Goal: Participate in discussion: Engage in conversation with other users on a specific topic

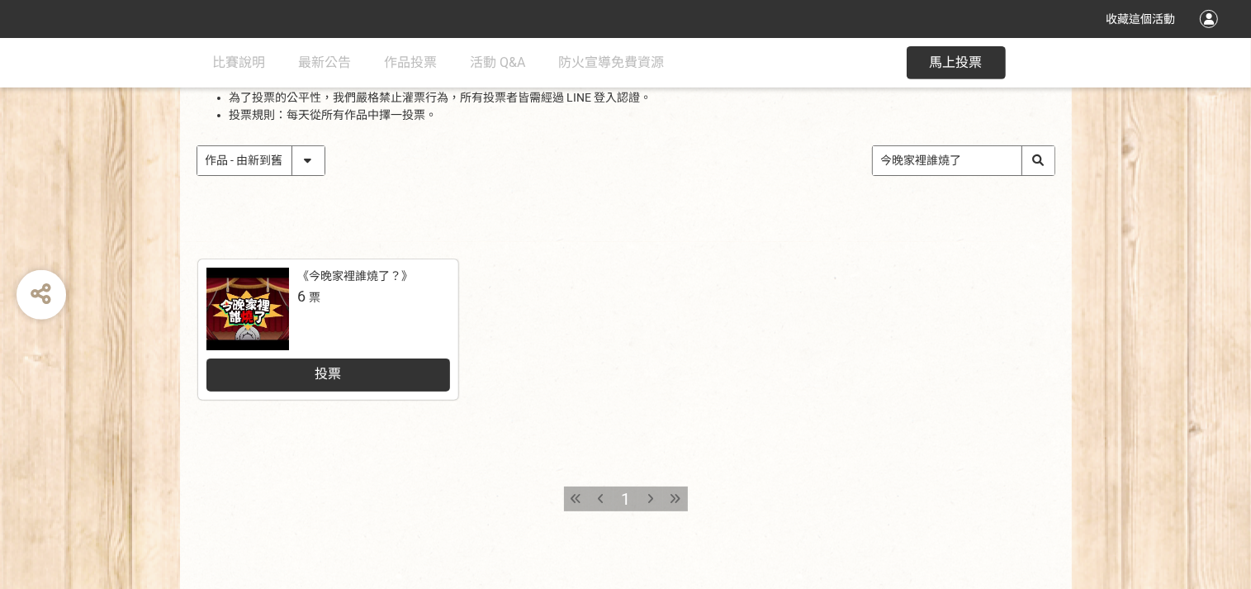
scroll to position [238, 0]
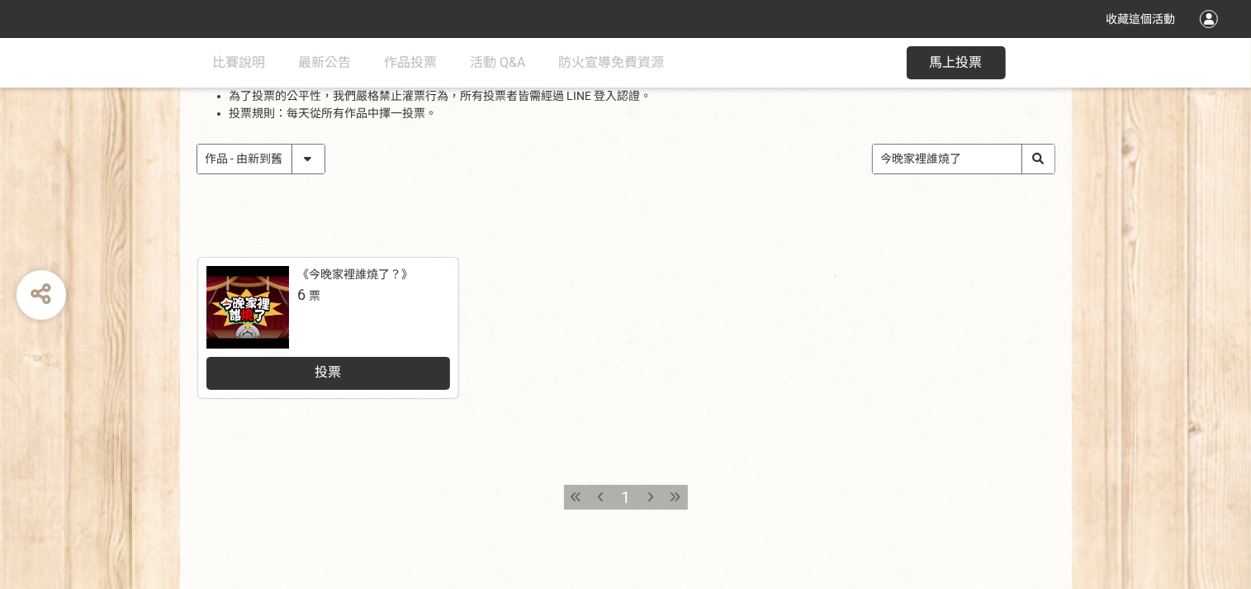
click at [359, 384] on div "投票" at bounding box center [328, 373] width 244 height 33
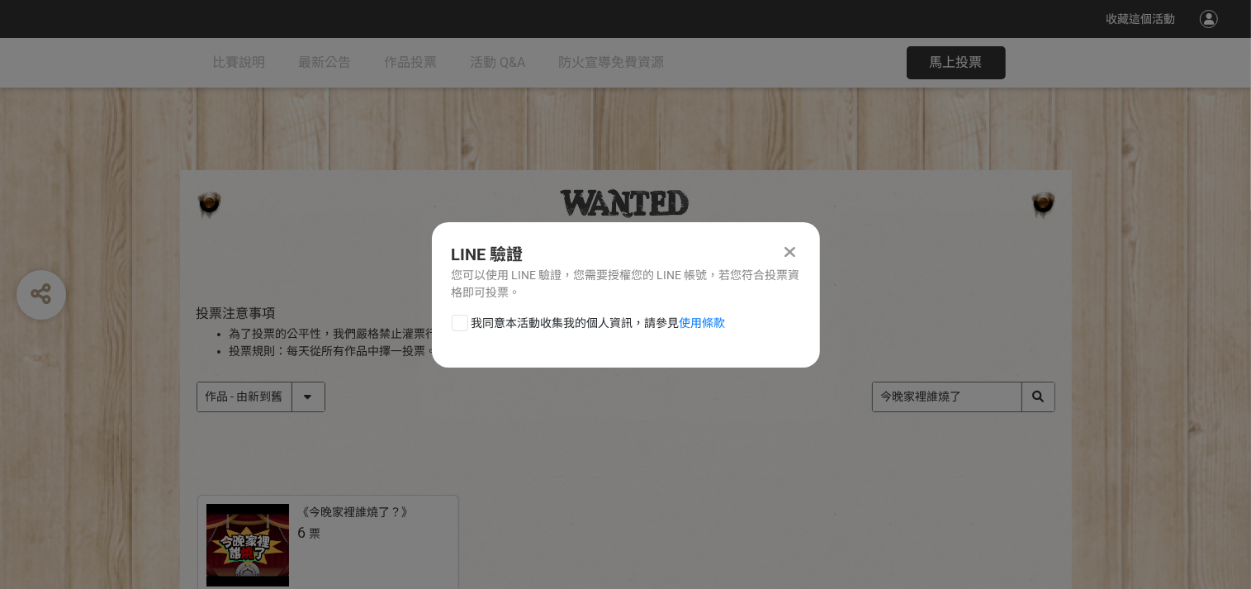
scroll to position [0, 0]
click at [464, 326] on div at bounding box center [460, 323] width 17 height 17
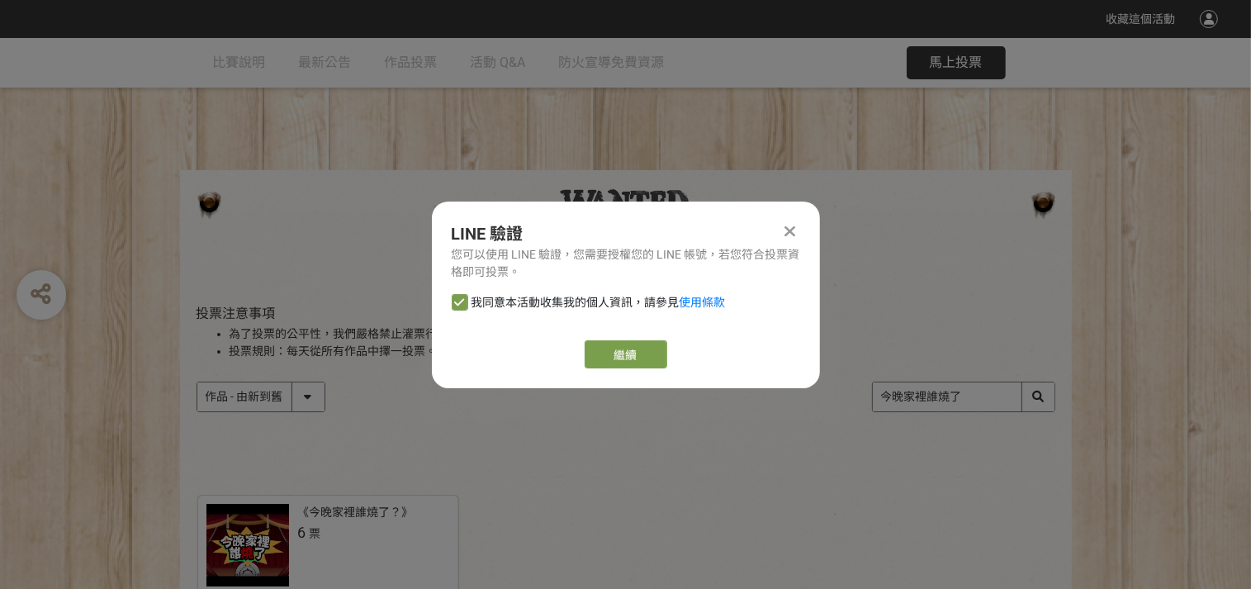
checkbox input "true"
click at [626, 351] on link "繼續" at bounding box center [625, 354] width 83 height 28
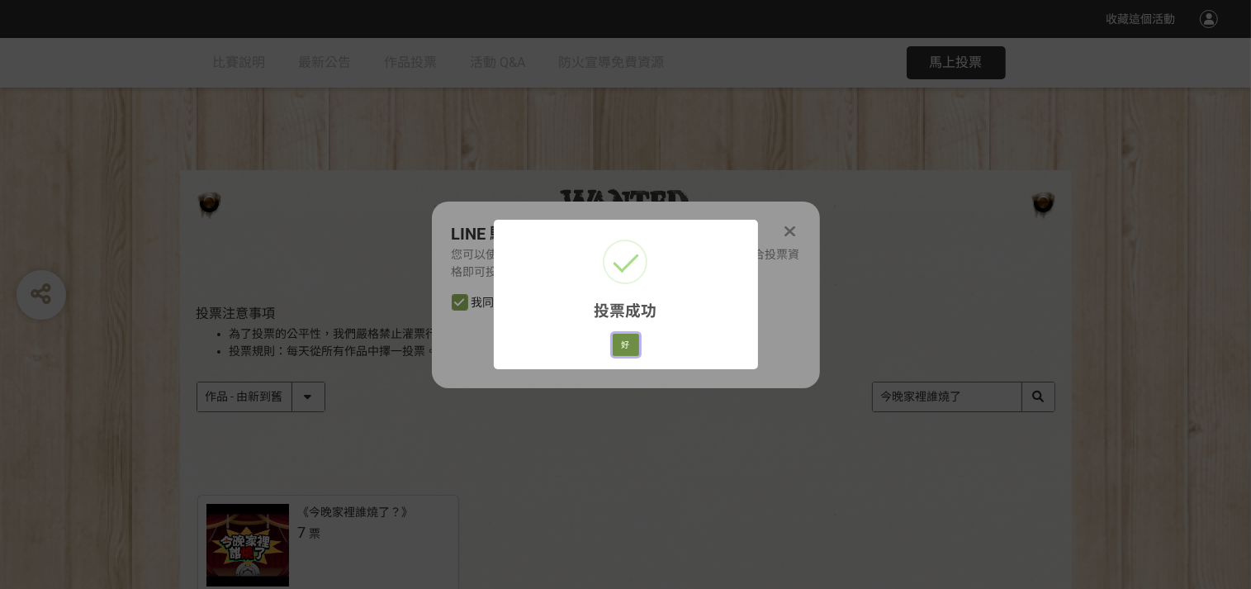
click at [626, 348] on button "好" at bounding box center [626, 344] width 26 height 23
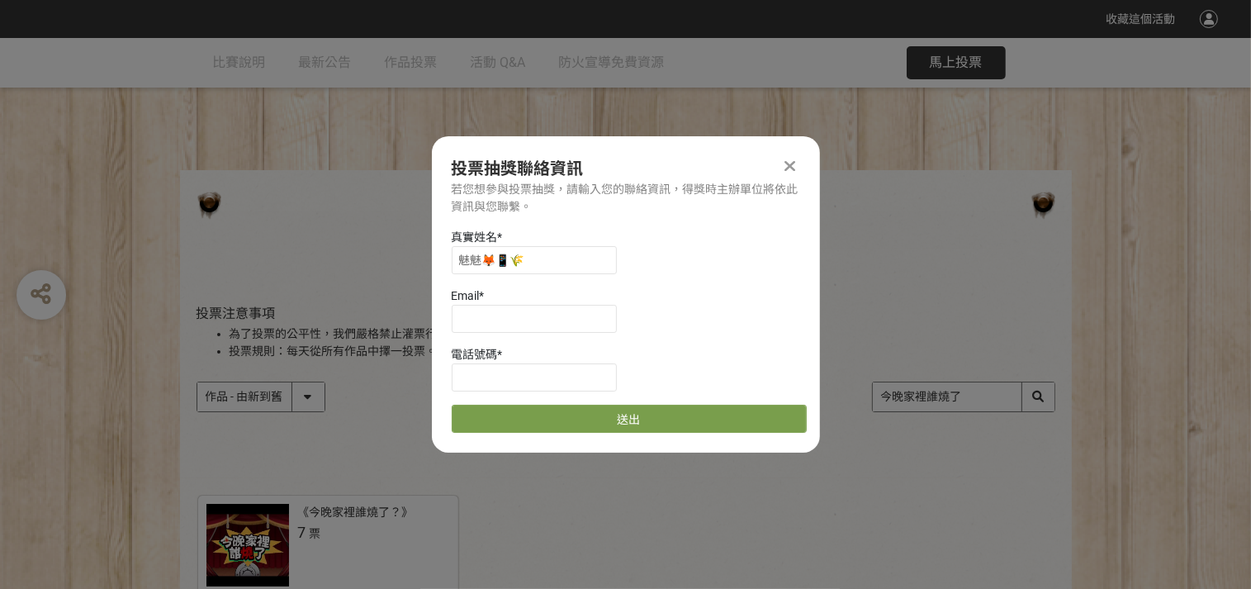
scroll to position [1, 0]
click at [791, 163] on icon at bounding box center [789, 166] width 11 height 17
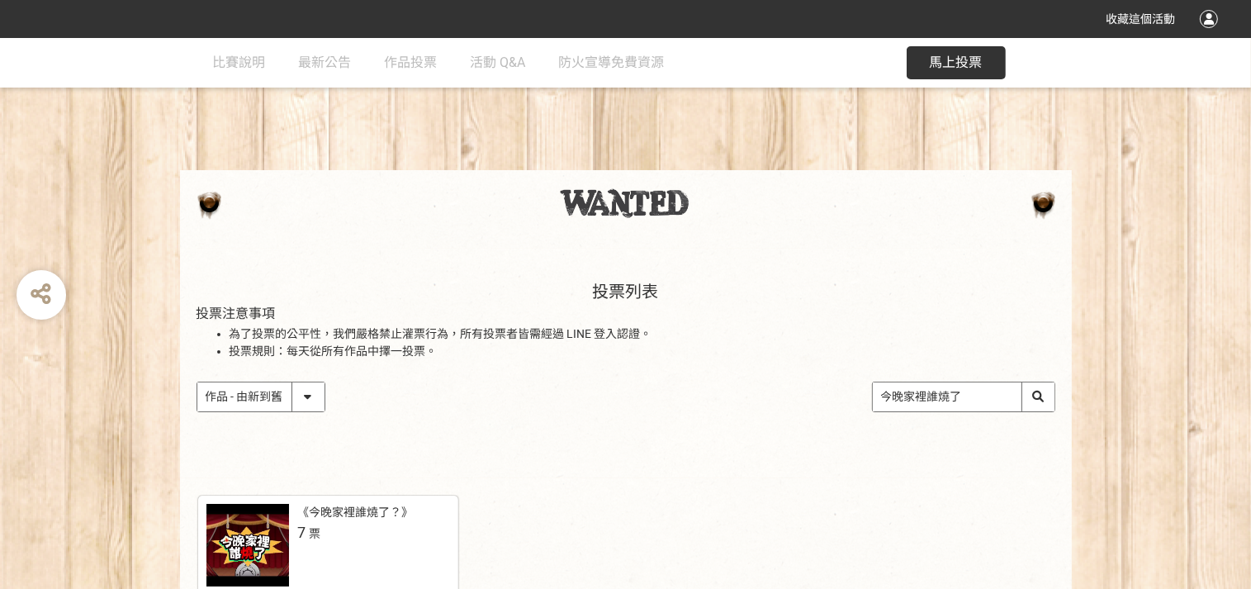
scroll to position [314, 0]
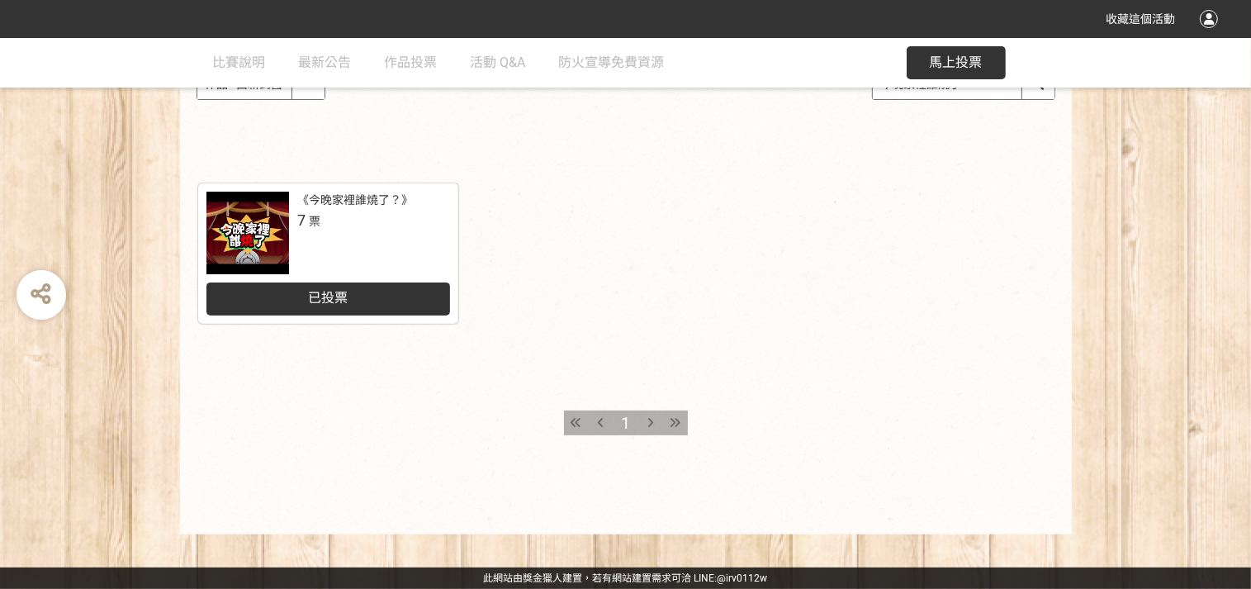
click at [277, 220] on div at bounding box center [247, 233] width 83 height 83
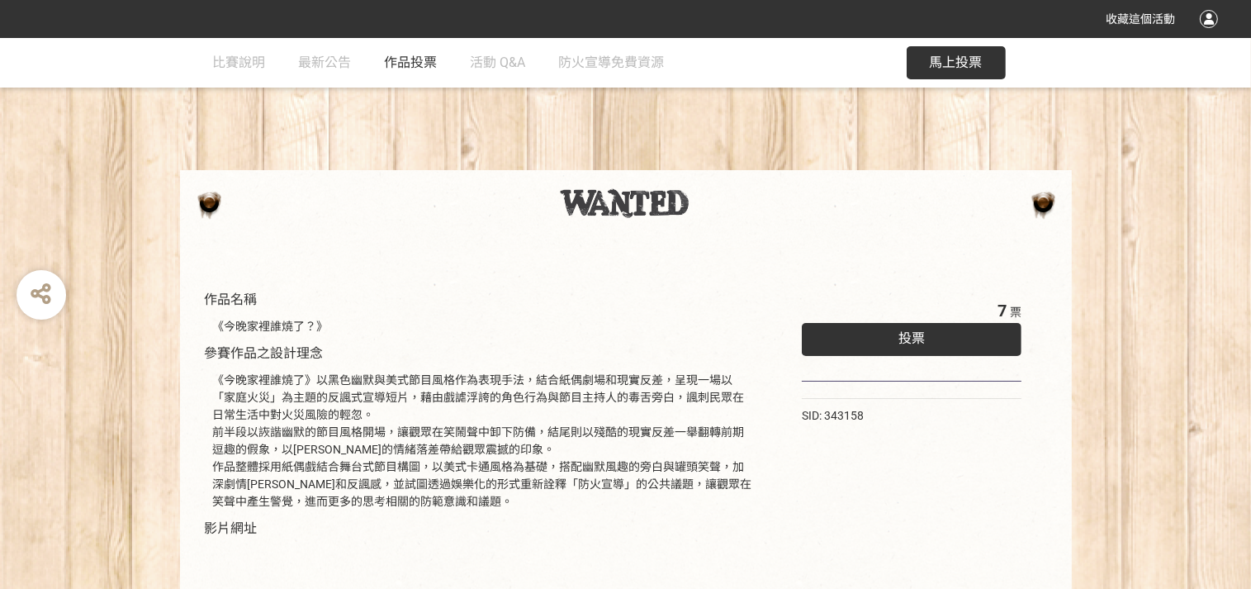
click at [395, 64] on span "作品投票" at bounding box center [411, 62] width 53 height 16
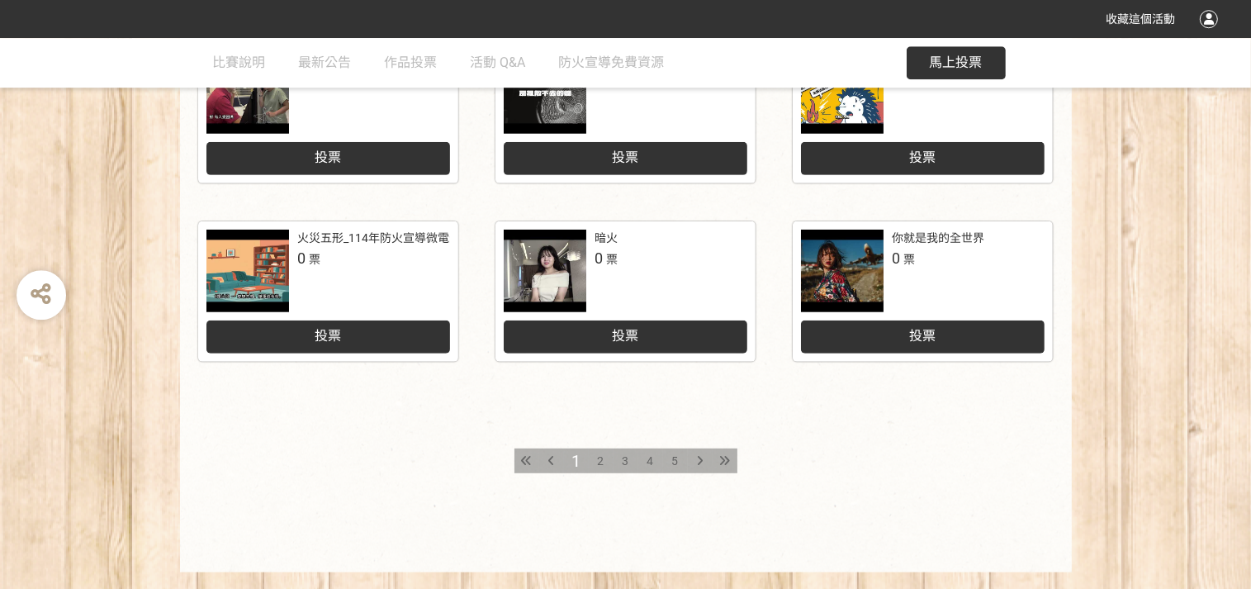
scroll to position [832, 0]
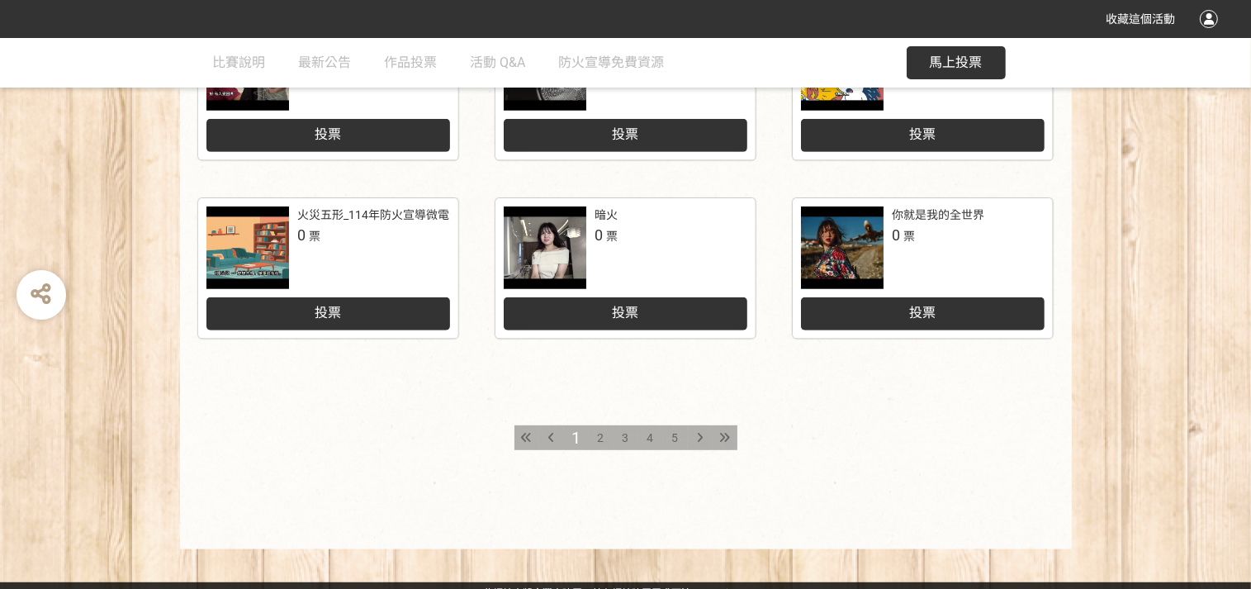
click at [593, 438] on div "2" at bounding box center [601, 437] width 25 height 25
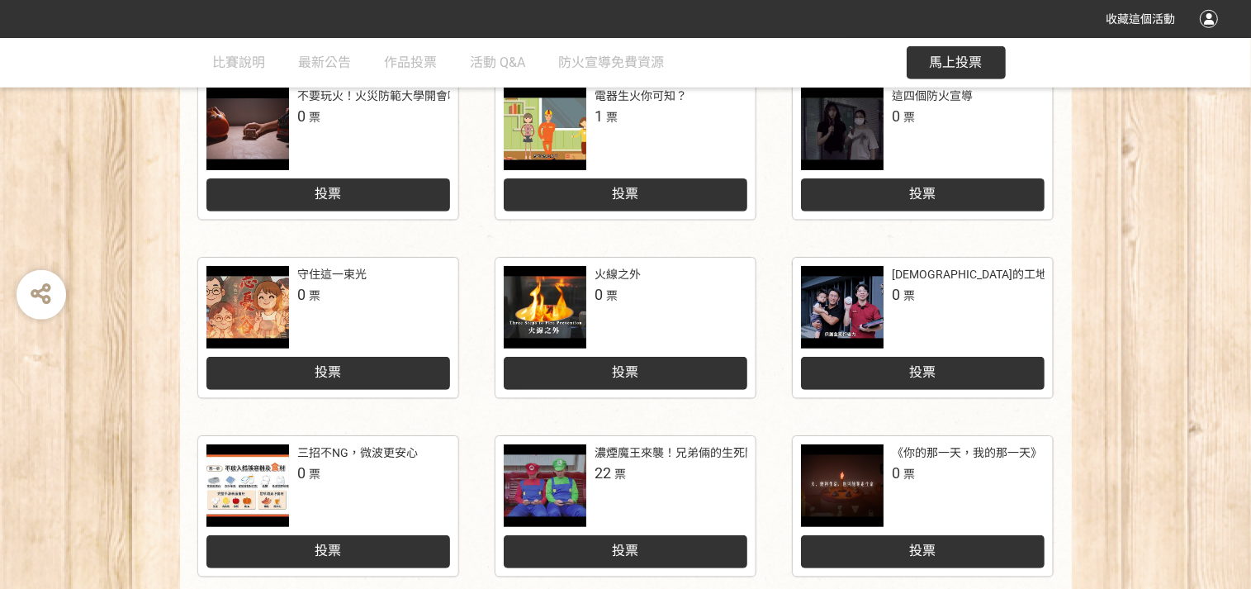
scroll to position [849, 0]
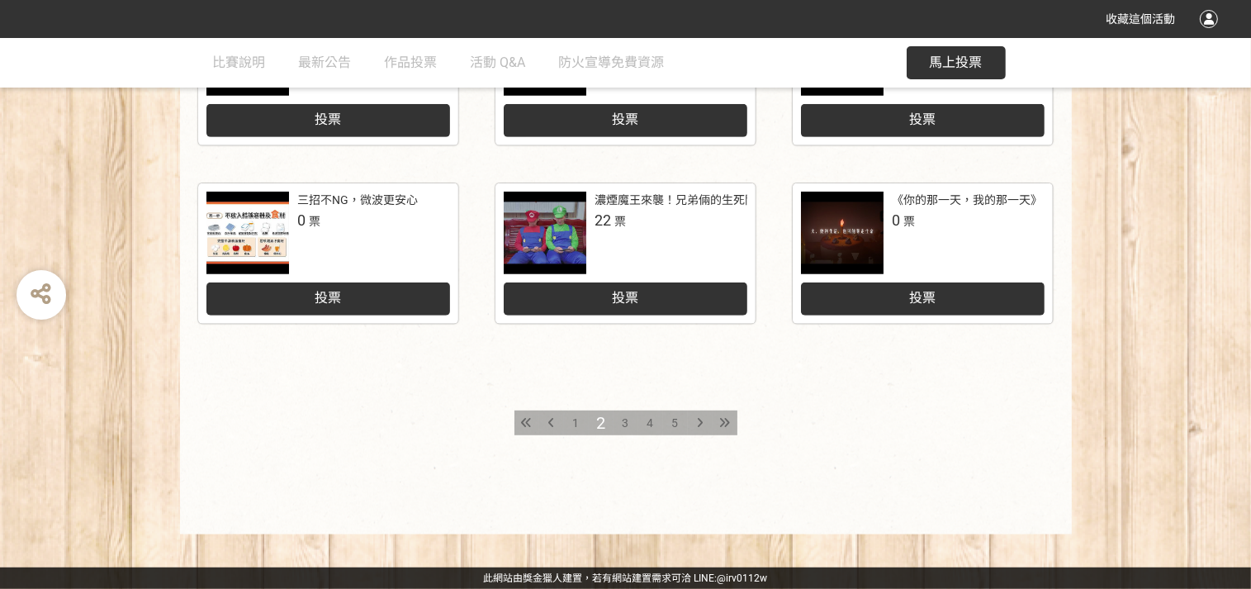
click at [627, 423] on span "3" at bounding box center [625, 422] width 7 height 13
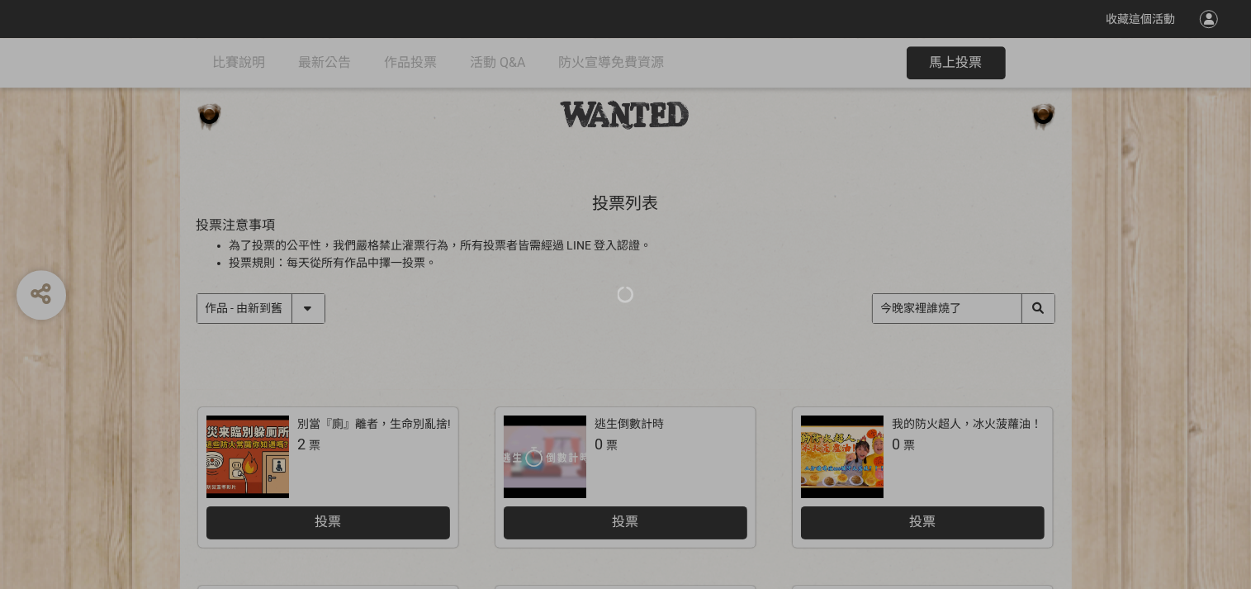
scroll to position [238, 0]
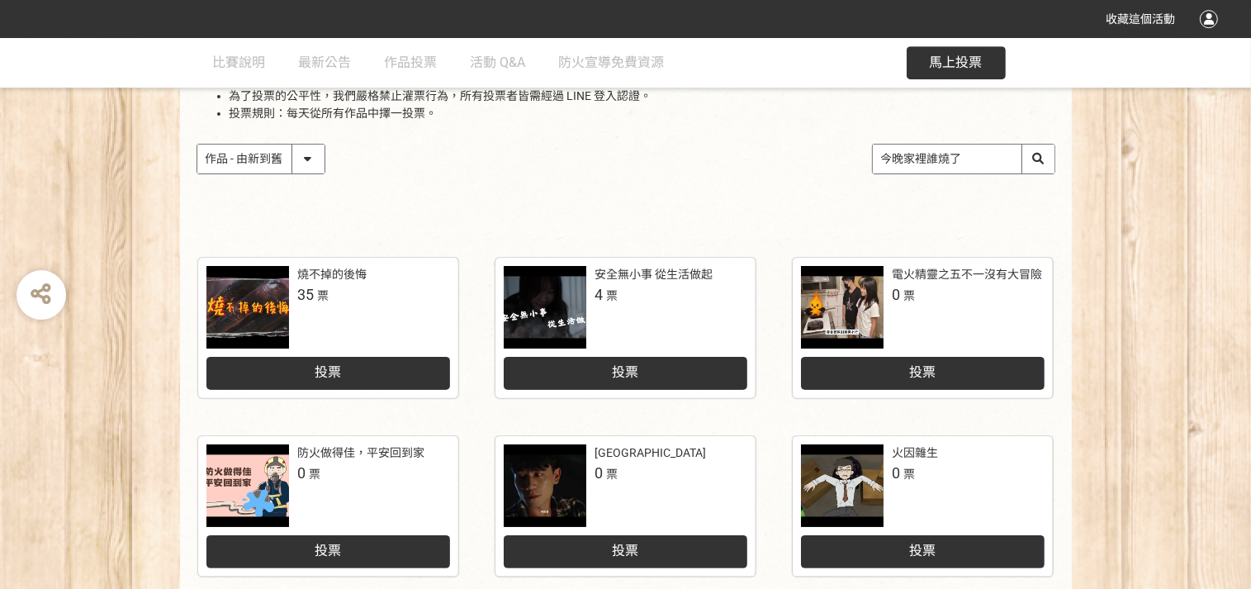
click at [197, 144] on select "作品 - 由新到舊 作品 - 由舊到新 票數 - 由多到少 票數 - 由少到多" at bounding box center [260, 158] width 127 height 29
select select "vote"
click option "票數 - 由多到少" at bounding box center [0, 0] width 0 height 0
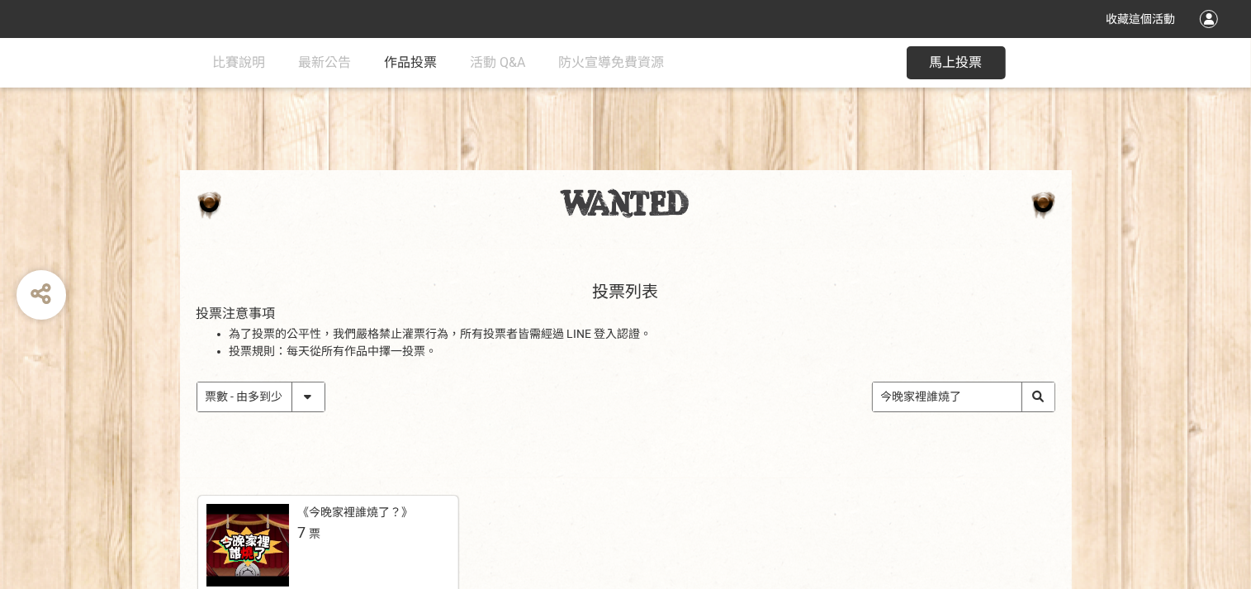
click at [423, 58] on span "作品投票" at bounding box center [411, 62] width 53 height 16
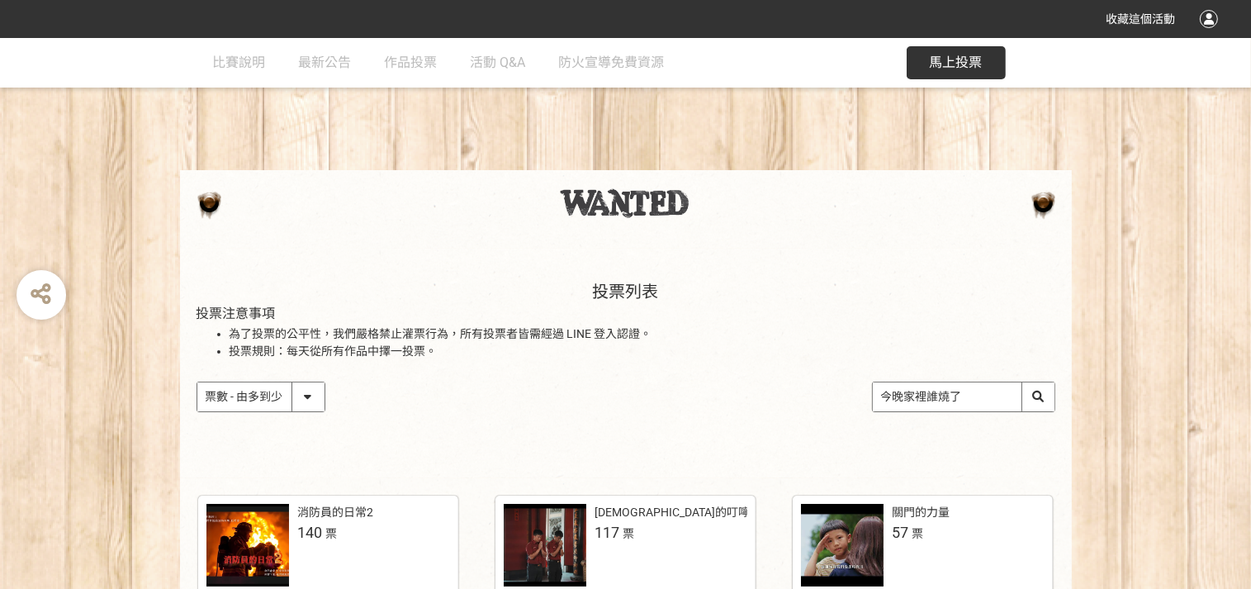
click at [197, 382] on select "作品 - 由新到舊 作品 - 由舊到新 票數 - 由多到少 票數 - 由少到多" at bounding box center [260, 396] width 127 height 29
drag, startPoint x: 768, startPoint y: 404, endPoint x: 655, endPoint y: 404, distance: 112.3
click at [873, 404] on input "今晚家裡誰燒了" at bounding box center [964, 396] width 182 height 29
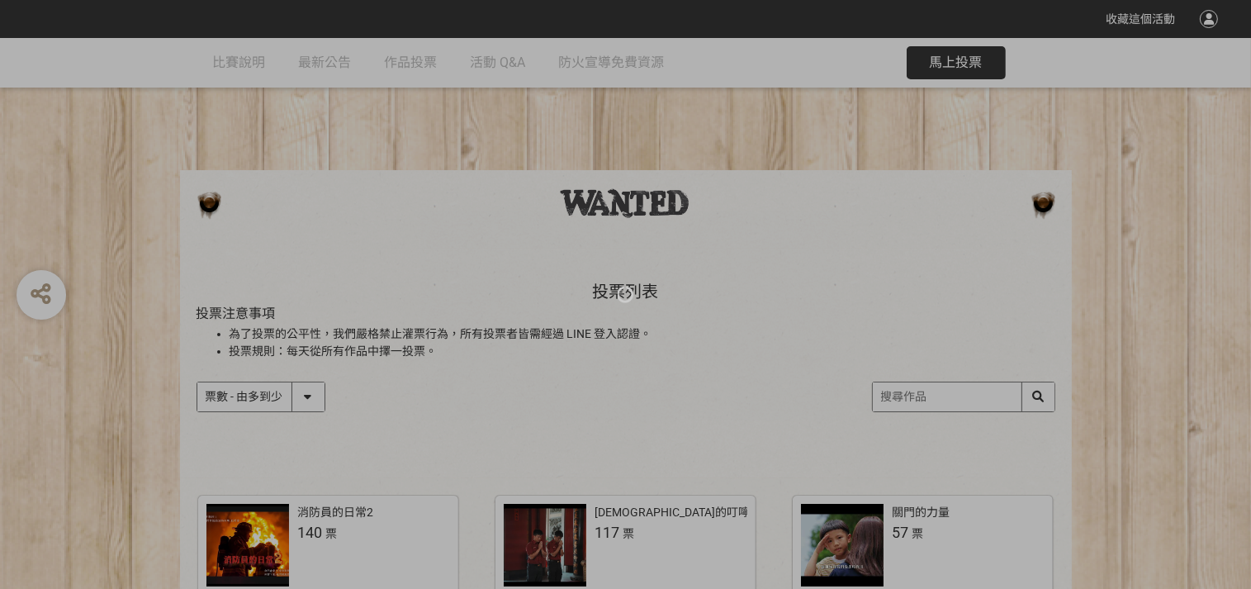
click at [197, 382] on select "作品 - 由新到舊 作品 - 由舊到新 票數 - 由多到少 票數 - 由少到多" at bounding box center [260, 396] width 127 height 29
click option "票數 - 由多到少" at bounding box center [0, 0] width 0 height 0
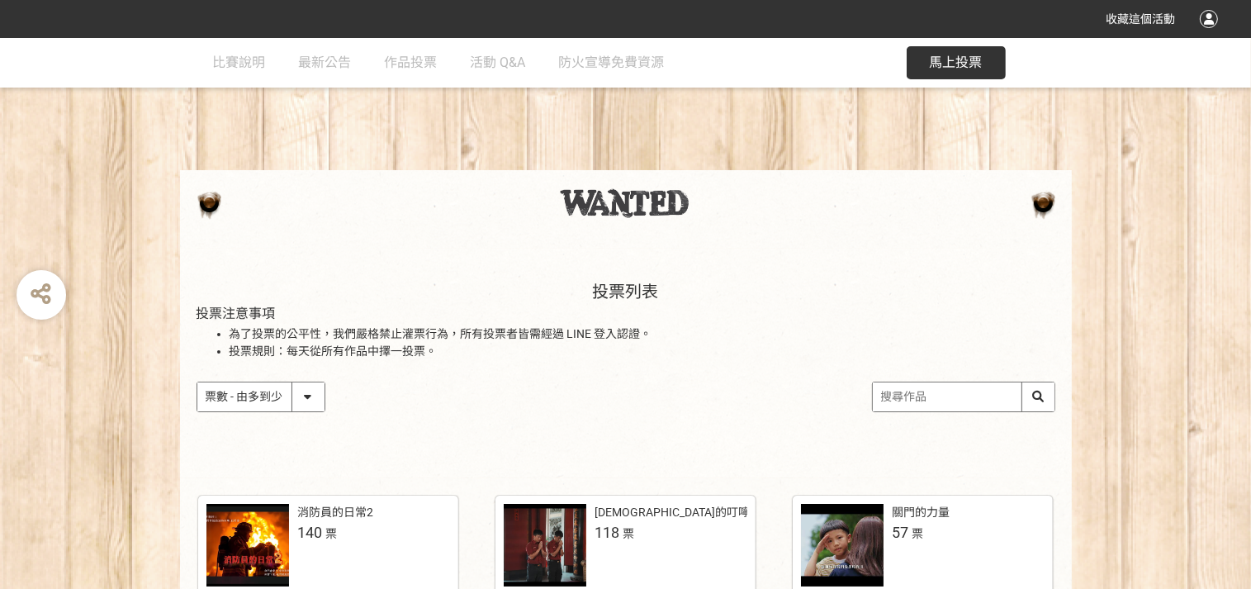
click at [596, 394] on div "作品 - 由新到舊 作品 - 由舊到新 票數 - 由多到少 票數 - 由少到多" at bounding box center [625, 396] width 859 height 31
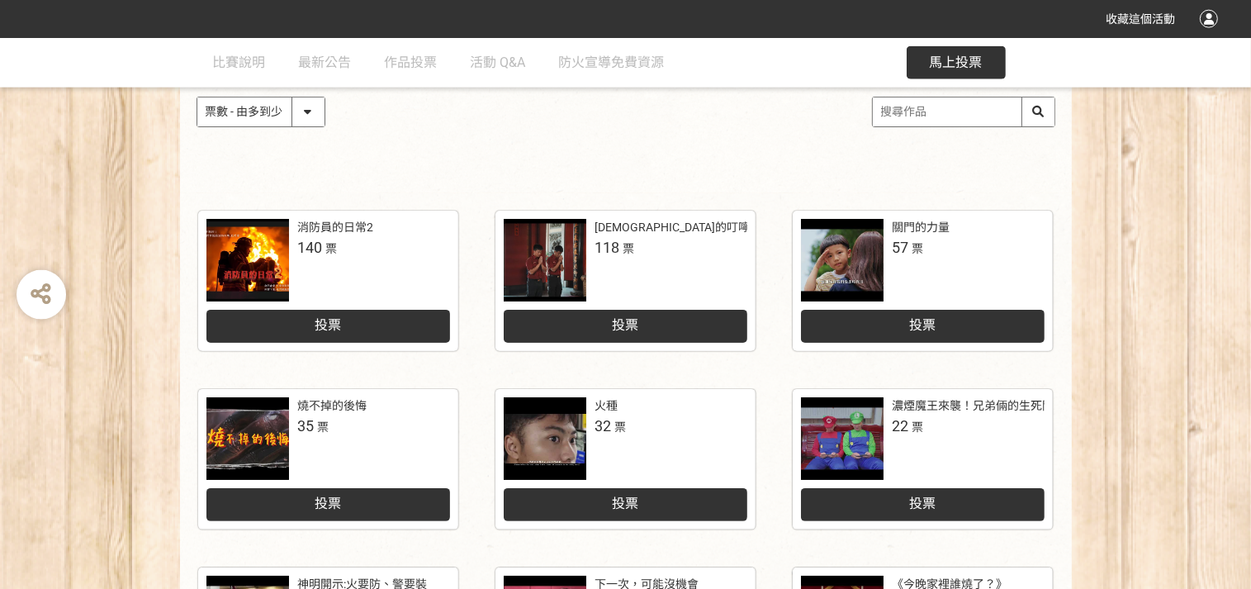
scroll to position [238, 0]
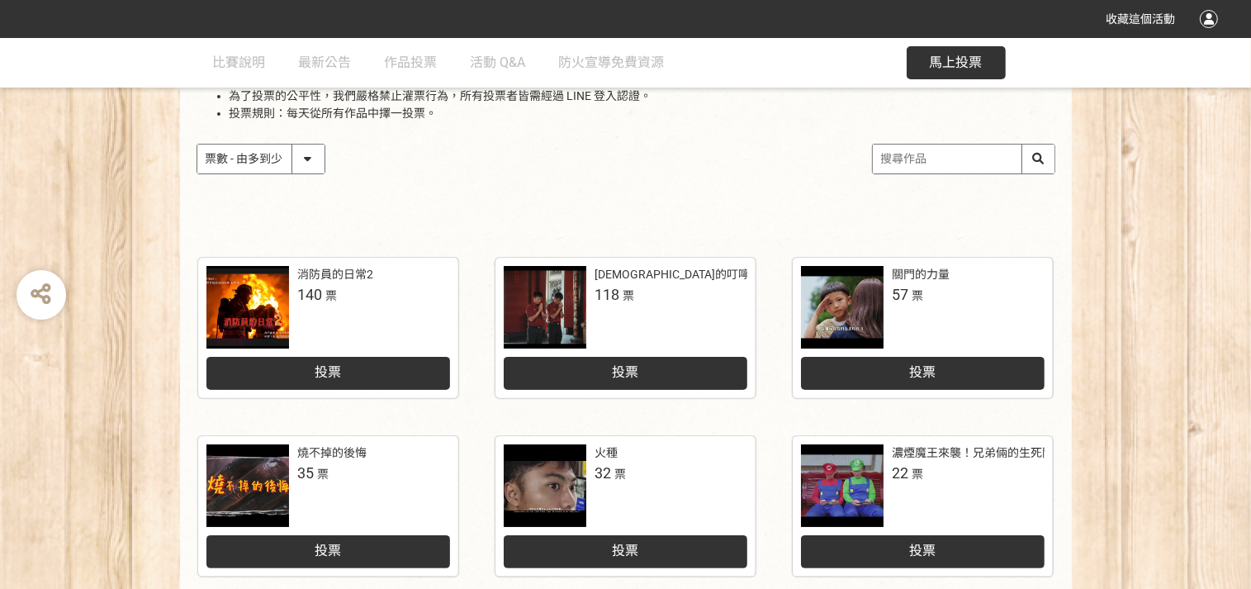
click at [253, 296] on div at bounding box center [247, 307] width 83 height 83
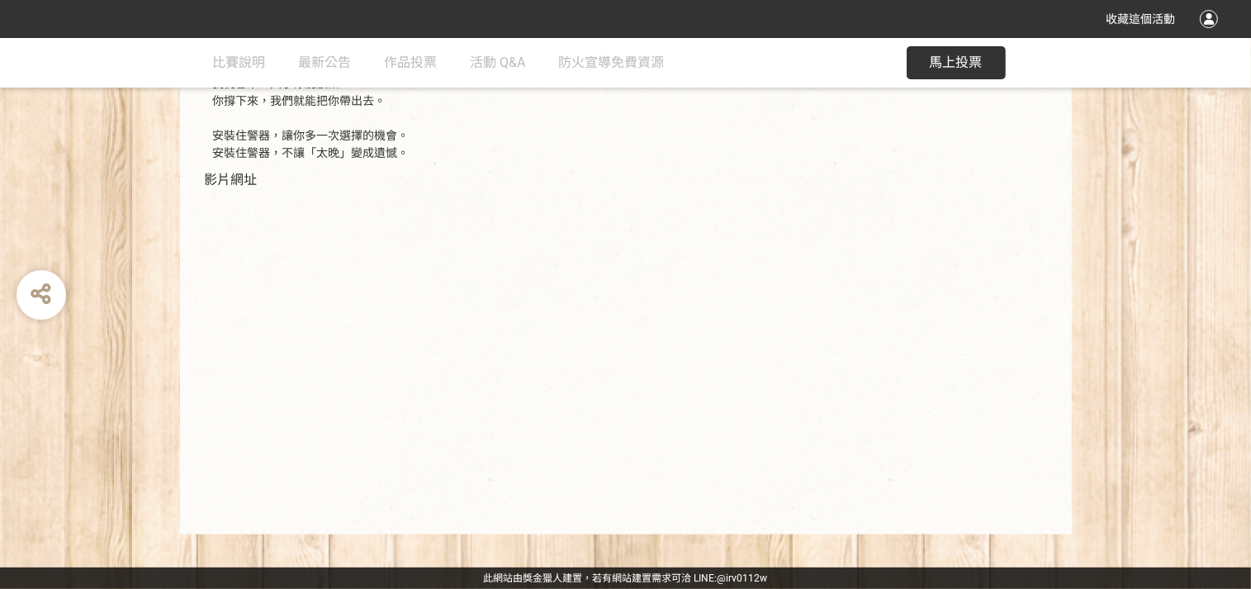
scroll to position [522, 0]
